Goal: Task Accomplishment & Management: Use online tool/utility

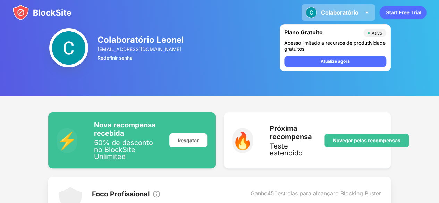
click at [370, 15] on img at bounding box center [366, 12] width 8 height 8
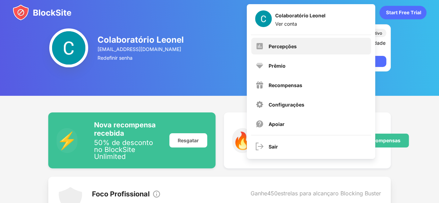
click at [293, 48] on font "Percepções" at bounding box center [282, 46] width 28 height 6
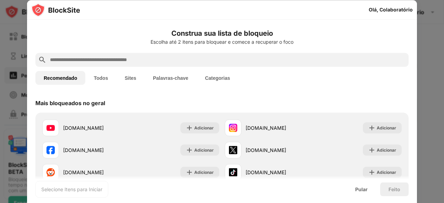
click at [185, 76] on font "Palavras-chave" at bounding box center [170, 78] width 35 height 6
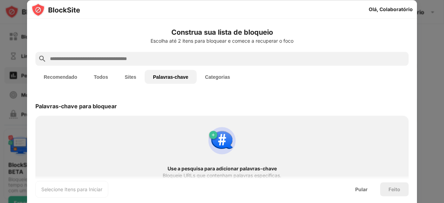
click at [189, 57] on input "text" at bounding box center [227, 58] width 357 height 8
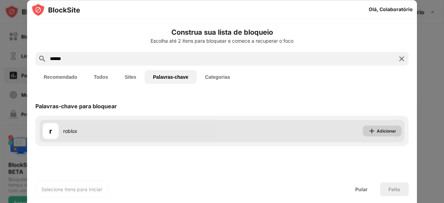
click at [388, 129] on font "Adicionar" at bounding box center [386, 130] width 19 height 5
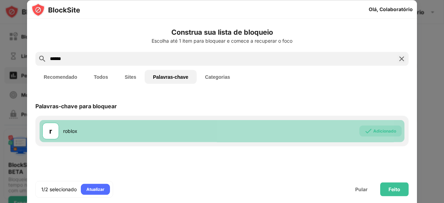
click at [112, 57] on input "******" at bounding box center [221, 58] width 345 height 8
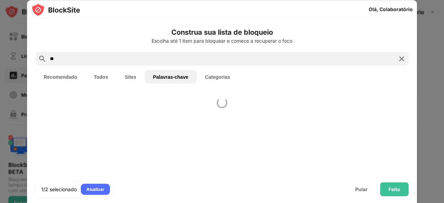
type input "*"
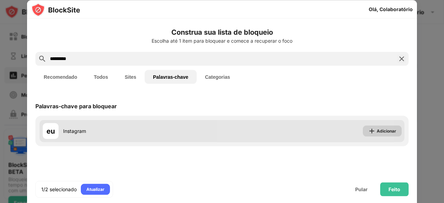
type input "*********"
click at [388, 133] on div "Adicionar" at bounding box center [386, 130] width 19 height 7
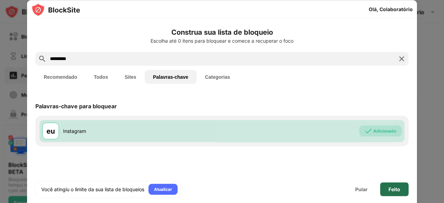
click at [395, 192] on font "Feito" at bounding box center [394, 189] width 12 height 6
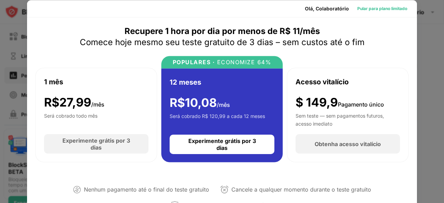
click at [384, 6] on font "Pular para plano limitado" at bounding box center [382, 8] width 50 height 5
